Goal: Information Seeking & Learning: Obtain resource

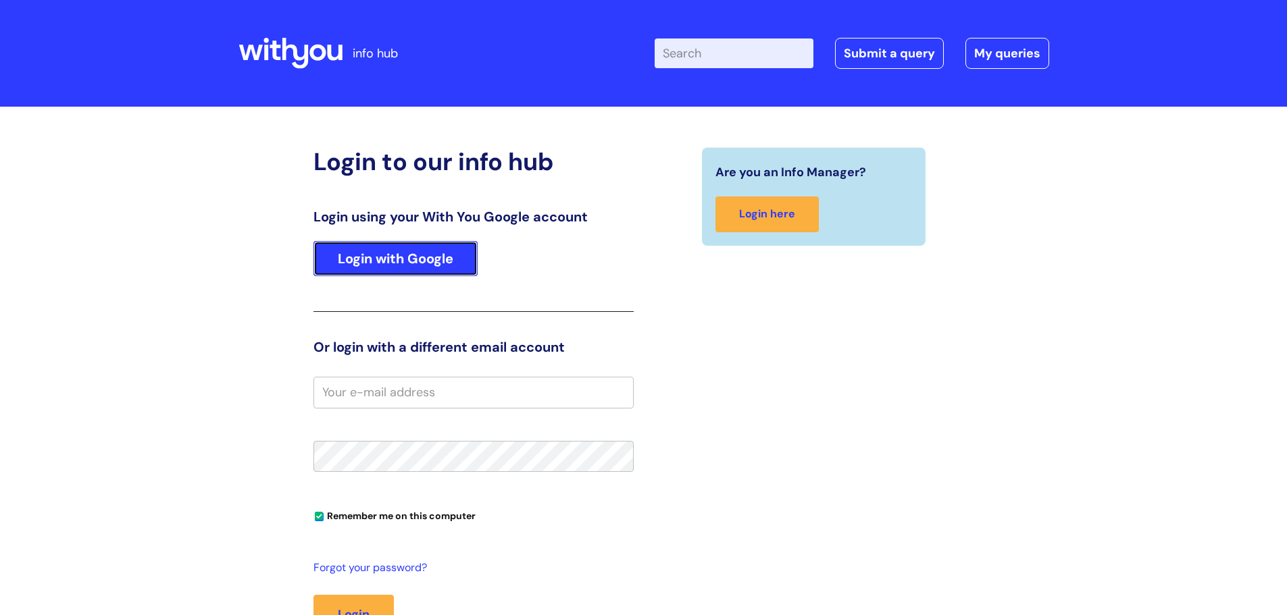
click at [417, 265] on link "Login with Google" at bounding box center [395, 258] width 164 height 35
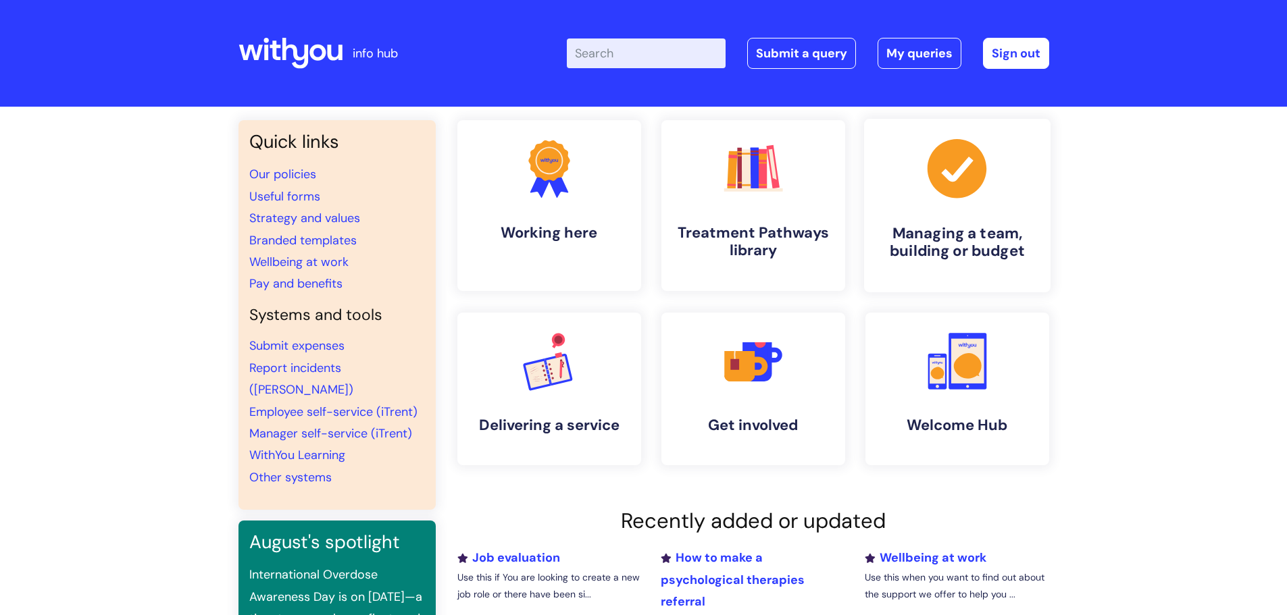
click at [951, 176] on icon ".cls-1{fill:#a53144;stroke-width:0px;}" at bounding box center [956, 168] width 67 height 67
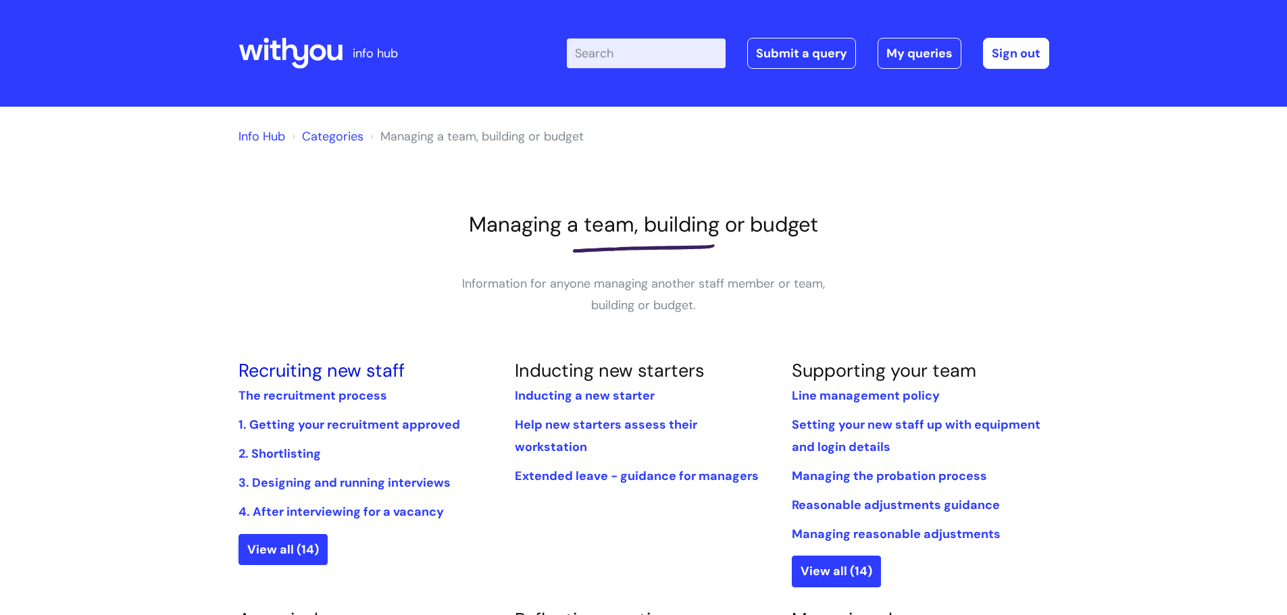
click at [276, 375] on link "Recruiting new staff" at bounding box center [321, 371] width 166 height 24
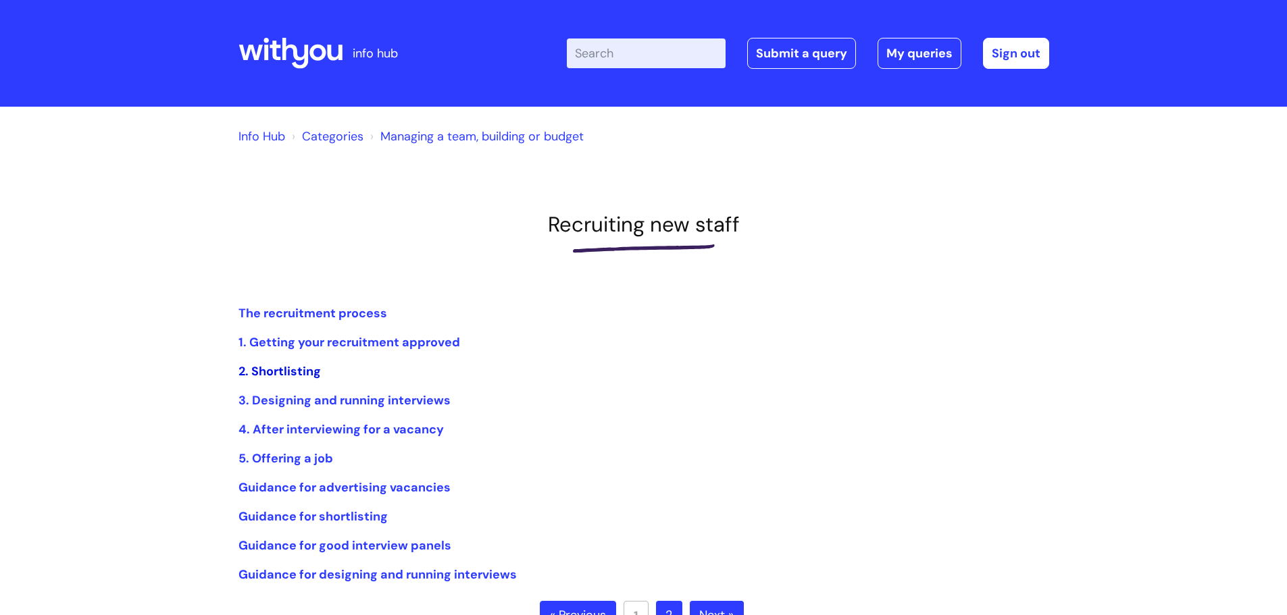
click at [315, 376] on link "2. Shortlisting" at bounding box center [279, 371] width 82 height 16
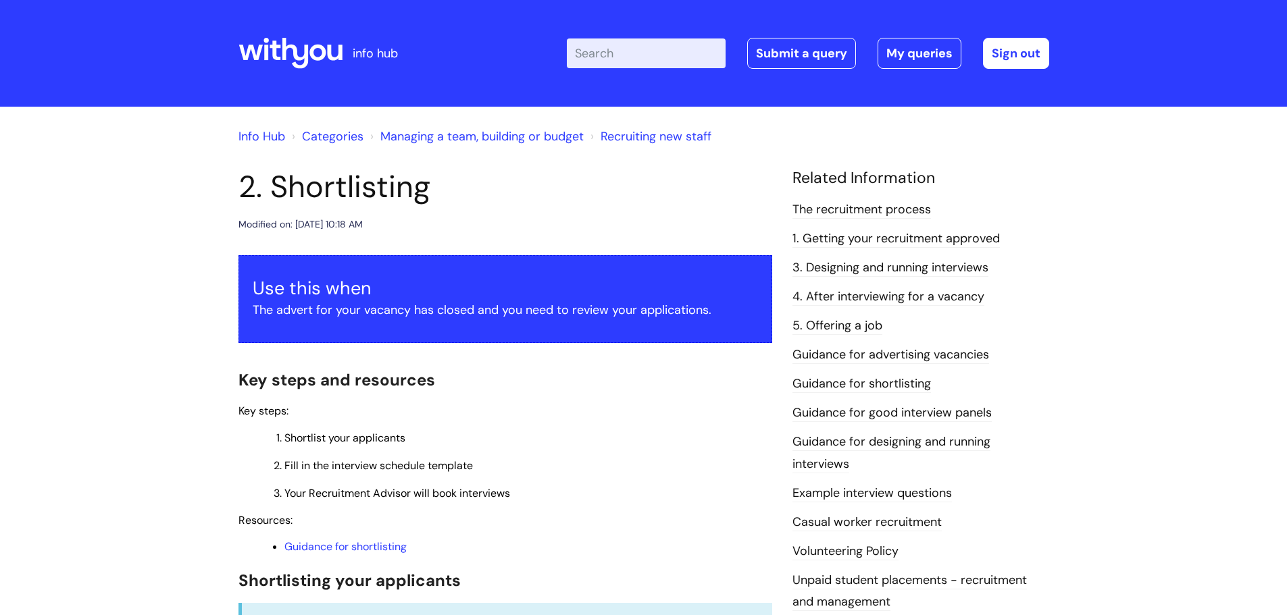
click at [615, 59] on input "Enter your search term here..." at bounding box center [646, 54] width 159 height 30
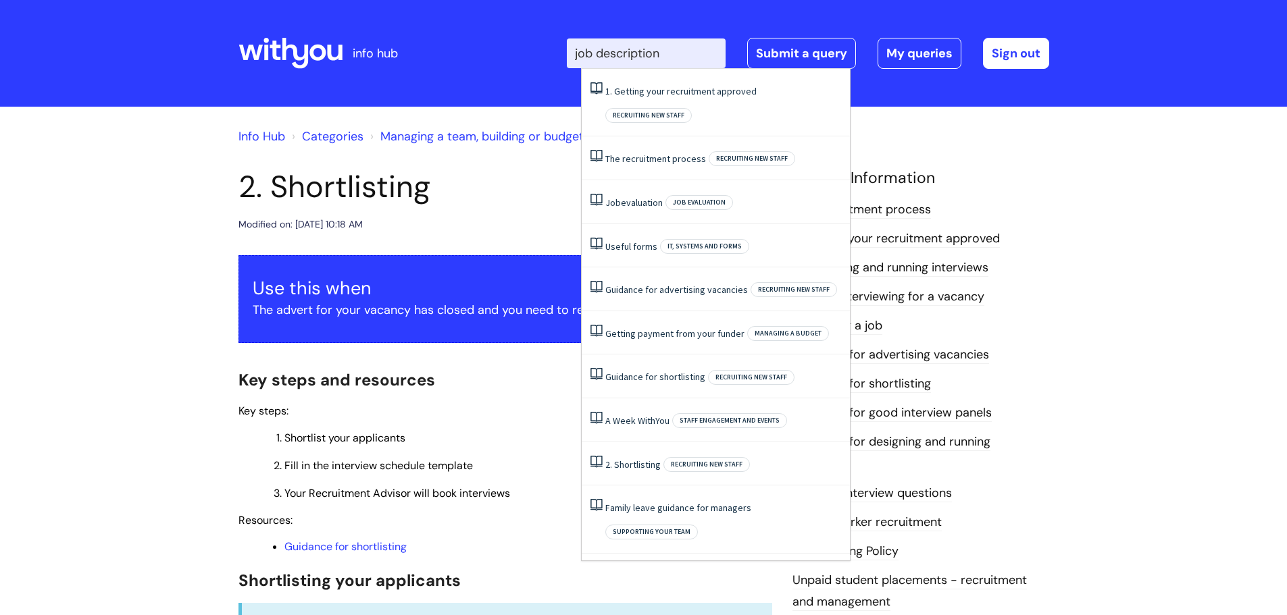
type input "job descriptions"
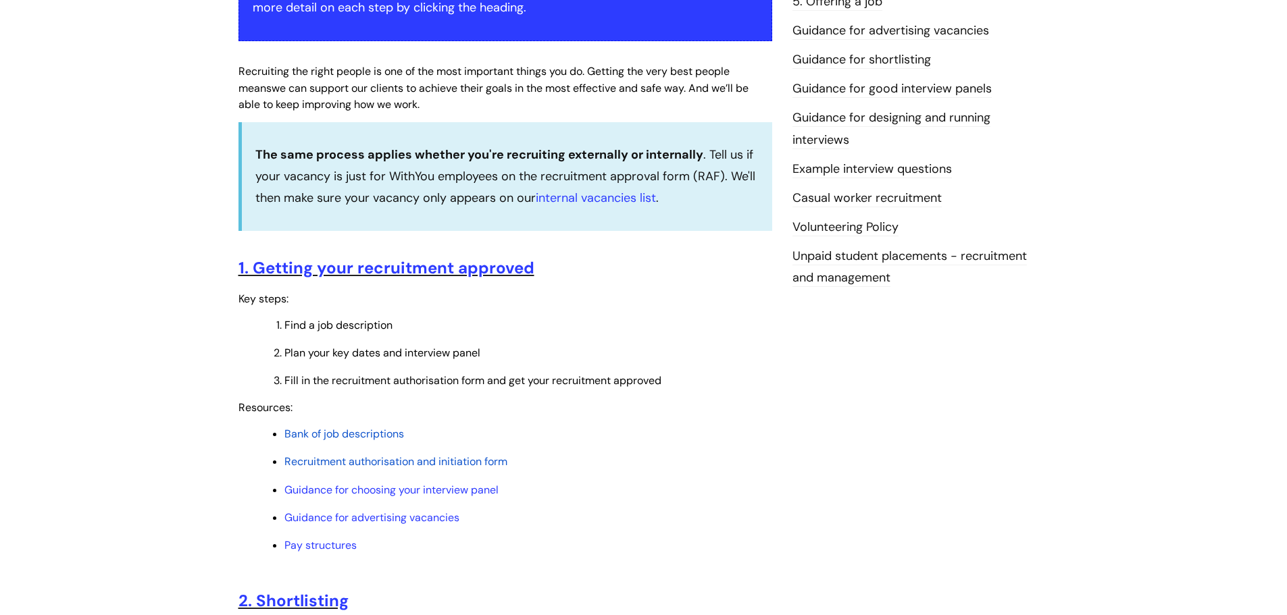
scroll to position [338, 0]
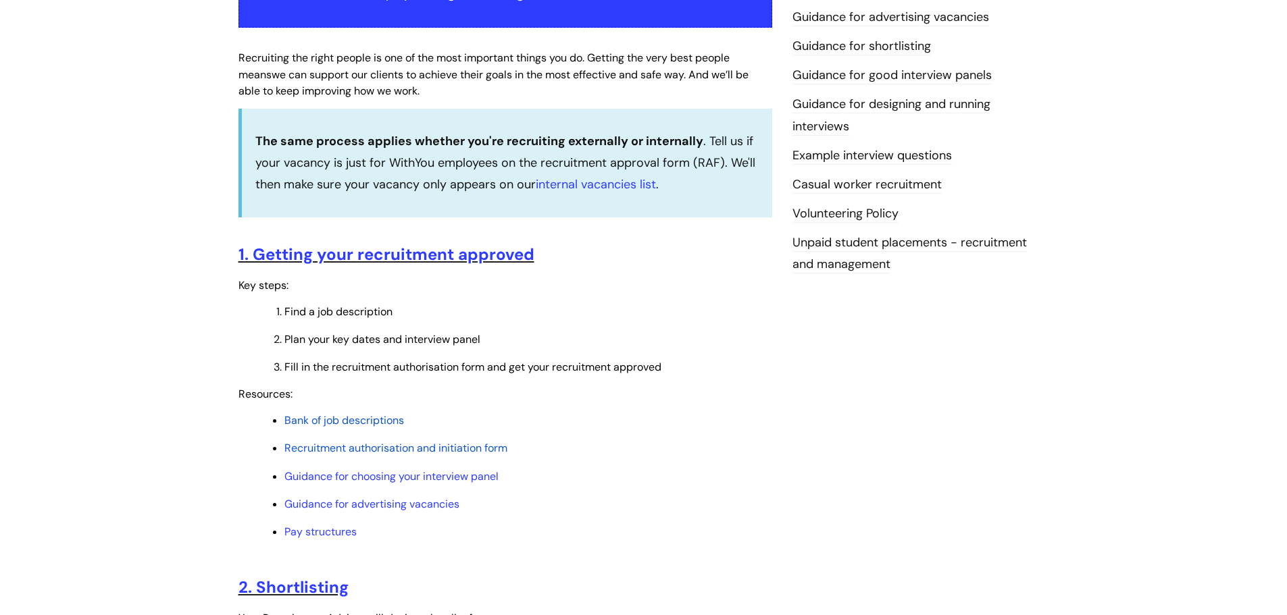
click at [378, 417] on span "Bank of job descriptions" at bounding box center [344, 420] width 120 height 14
